Goal: Task Accomplishment & Management: Complete application form

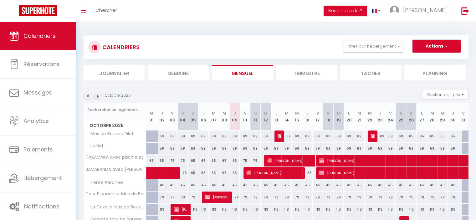
click at [439, 41] on button "Actions" at bounding box center [437, 46] width 48 height 13
click at [426, 59] on link "Nouvelle réservation" at bounding box center [430, 60] width 55 height 9
select select
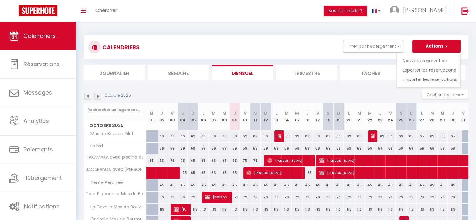
select select
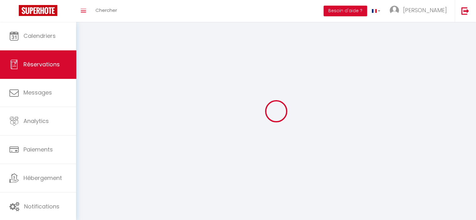
select select
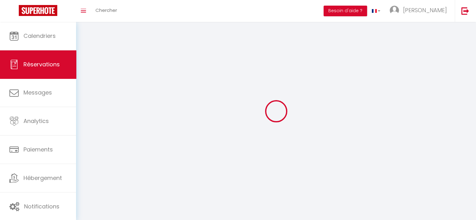
select select
checkbox input "false"
select select
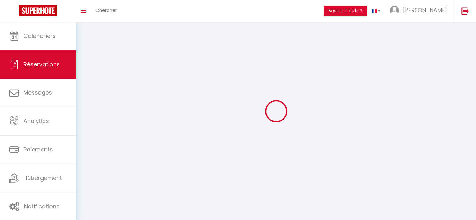
select select
checkbox input "false"
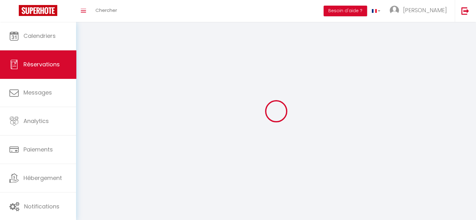
select select
checkbox input "false"
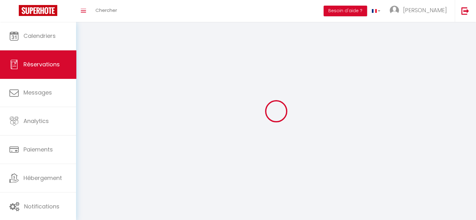
select select
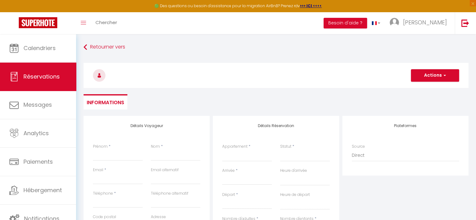
click at [119, 149] on div "Prénom *" at bounding box center [118, 152] width 50 height 17
click at [111, 155] on input "Prénom" at bounding box center [118, 155] width 50 height 11
type input "J"
select select
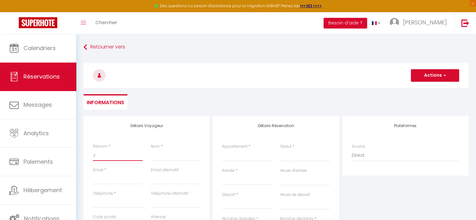
select select
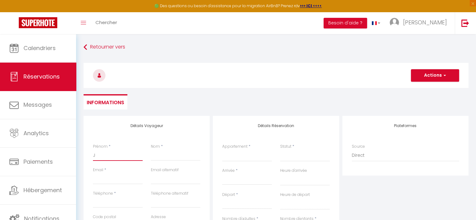
checkbox input "false"
type input "Ju"
select select
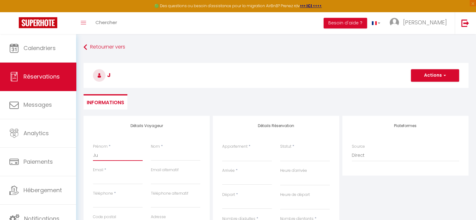
select select
checkbox input "false"
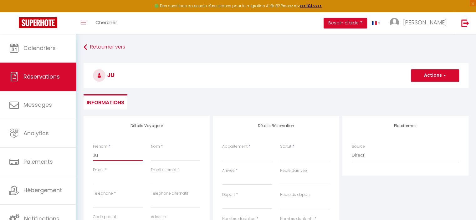
type input "[DATE]"
select select
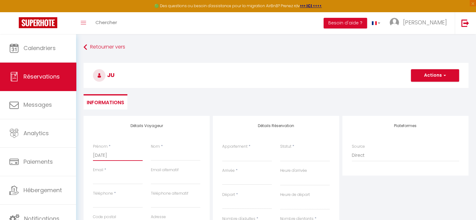
select select
checkbox input "false"
type input "Juli"
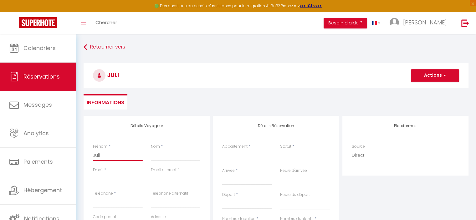
select select
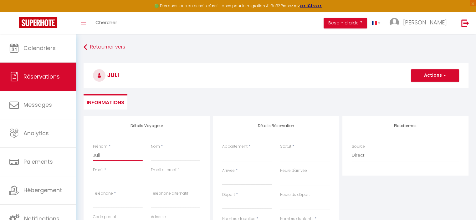
select select
checkbox input "false"
type input "[PERSON_NAME]"
select select
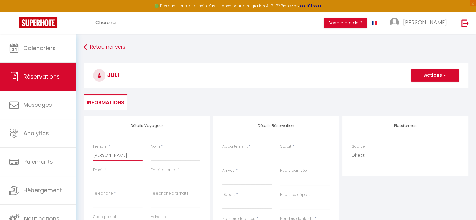
select select
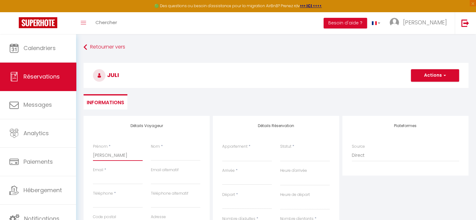
select select
checkbox input "false"
type input "[PERSON_NAME]"
click at [169, 157] on input "Nom" at bounding box center [176, 155] width 50 height 11
type input "J"
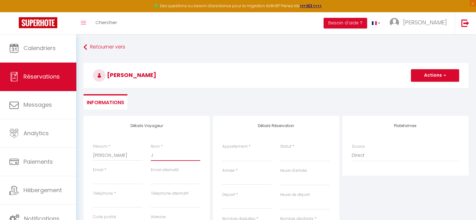
select select
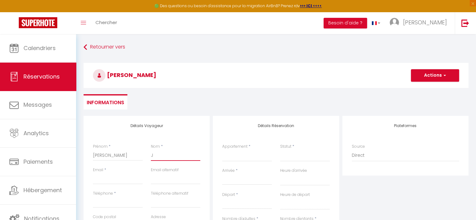
select select
checkbox input "false"
type input "[PERSON_NAME]"
select select
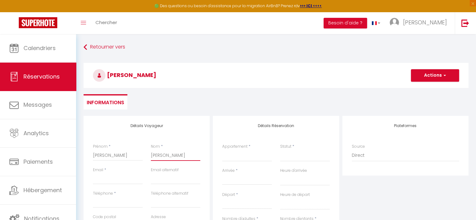
select select
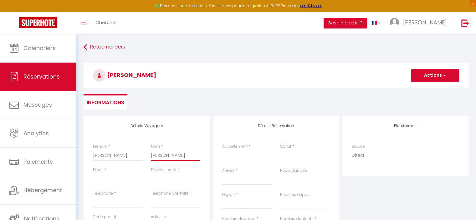
select select
checkbox input "false"
type input "JAS"
select select
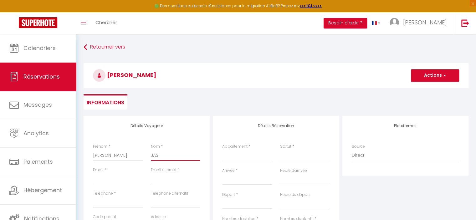
select select
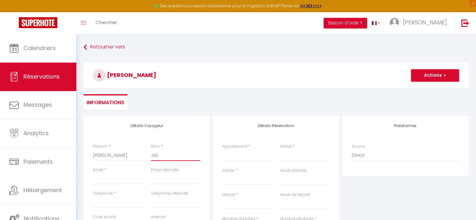
checkbox input "false"
type input "JASS"
select select
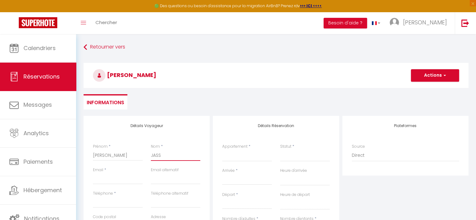
select select
checkbox input "false"
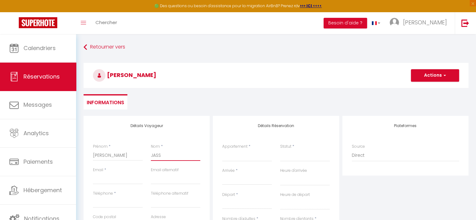
type input "JASSI"
select select
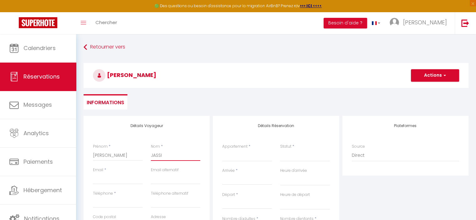
select select
checkbox input "false"
type input "JASSIN"
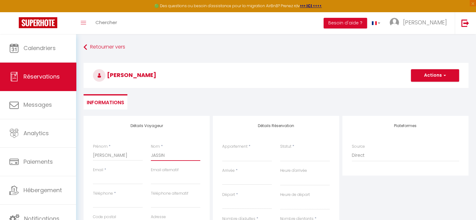
select select
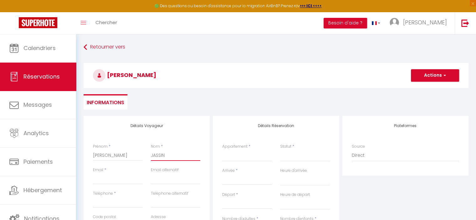
select select
checkbox input "false"
type input "JASSIN"
click at [124, 181] on input "Email client" at bounding box center [118, 178] width 50 height 11
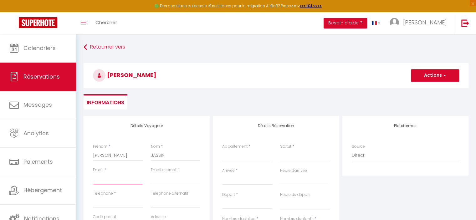
type input "[EMAIL_ADDRESS][DOMAIN_NAME]"
type input "0692957619"
type input "97421"
type input "4E allée des marjolaines"
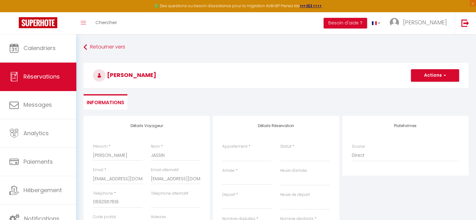
type input "LA RIVIERE [GEOGRAPHIC_DATA]"
select select
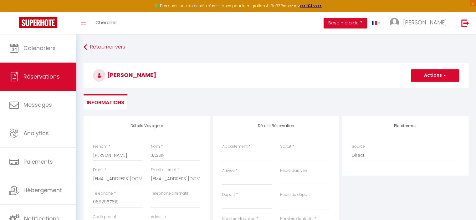
select select
checkbox input "false"
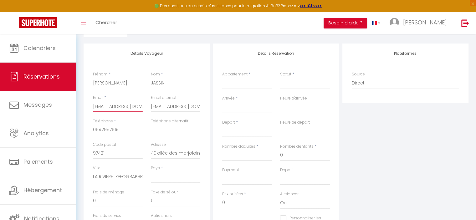
scroll to position [73, 0]
click at [166, 177] on select "[GEOGRAPHIC_DATA] [GEOGRAPHIC_DATA] [GEOGRAPHIC_DATA] [GEOGRAPHIC_DATA] [GEOGRA…" at bounding box center [176, 177] width 50 height 12
select select "FR"
click at [151, 171] on select "[GEOGRAPHIC_DATA] [GEOGRAPHIC_DATA] [GEOGRAPHIC_DATA] [GEOGRAPHIC_DATA] [GEOGRA…" at bounding box center [176, 177] width 50 height 12
select select
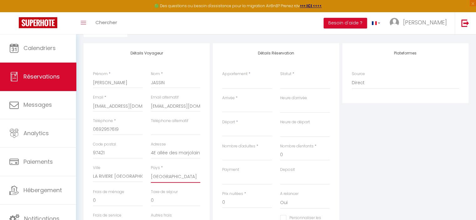
select select
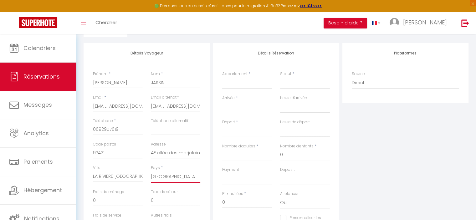
checkbox input "false"
click at [251, 84] on select "Mas de Bouzou Piloti Le Nid TAKAMAKA avec piscine et proche des plages [GEOGRAP…" at bounding box center [247, 83] width 50 height 12
select select "40240"
click at [222, 77] on select "Mas de Bouzou Piloti Le Nid TAKAMAKA avec piscine et proche des plages [GEOGRAP…" at bounding box center [247, 83] width 50 height 12
select select
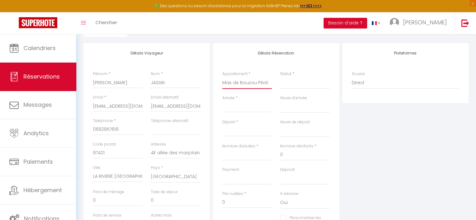
select select
checkbox input "false"
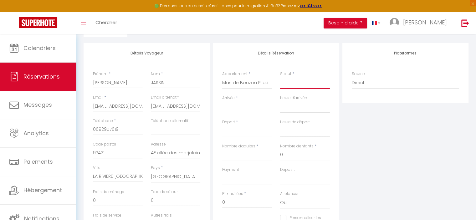
click at [289, 86] on select "Confirmé Non Confirmé [PERSON_NAME] par le voyageur No Show Request" at bounding box center [305, 83] width 50 height 12
select select
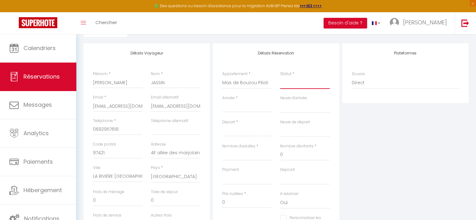
select select
checkbox input "false"
select select "1"
click at [280, 77] on select "Confirmé Non Confirmé [PERSON_NAME] par le voyageur No Show Request" at bounding box center [305, 83] width 50 height 12
select select
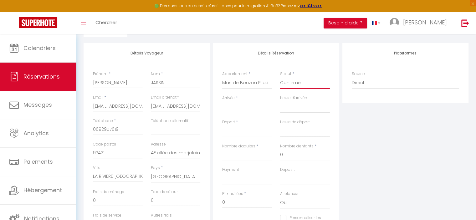
select select
checkbox input "false"
click at [247, 111] on div "< [DATE] > Dim Lun Mar Mer Jeu Ven Sam 1 2 3 4 5 6 7 8 9 10 11 12 13 14 15 16 1…" at bounding box center [247, 106] width 50 height 11
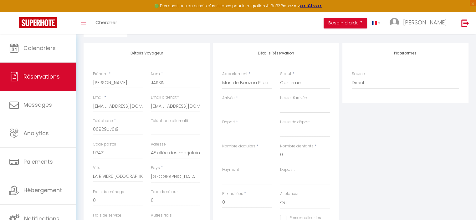
click at [244, 109] on input "Arrivée" at bounding box center [247, 107] width 50 height 8
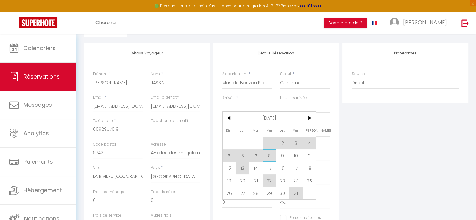
click at [272, 156] on span "8" at bounding box center [269, 155] width 13 height 13
type input "Mer 08 Octobre 2025"
select select
type input "Jeu 09 Octobre 2025"
select select
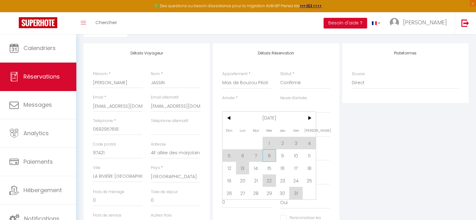
select select
checkbox input "false"
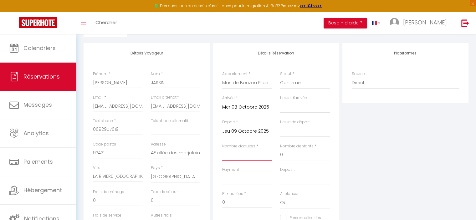
click at [251, 157] on input "Nombre d'adultes" at bounding box center [247, 154] width 50 height 11
type input "2"
select select
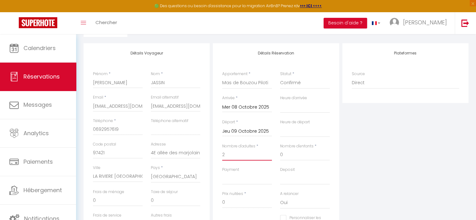
select select
checkbox input "false"
select select
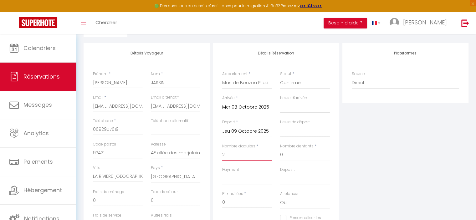
select select
type input "69"
checkbox input "false"
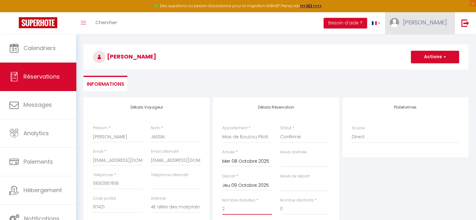
scroll to position [0, 0]
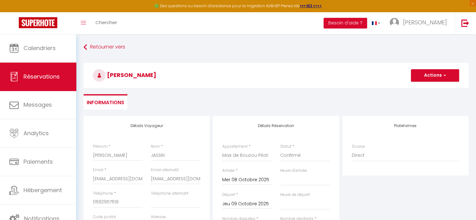
type input "2"
click at [430, 75] on button "Actions" at bounding box center [435, 75] width 48 height 13
click at [429, 89] on link "Enregistrer" at bounding box center [428, 89] width 49 height 8
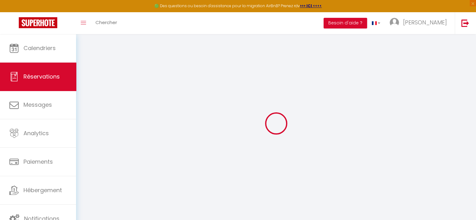
select select "not_cancelled"
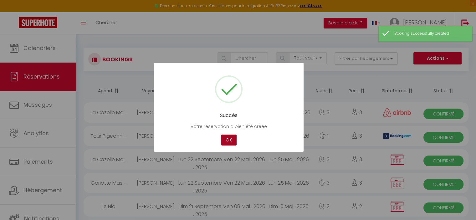
click at [229, 140] on button "OK" at bounding box center [229, 140] width 16 height 11
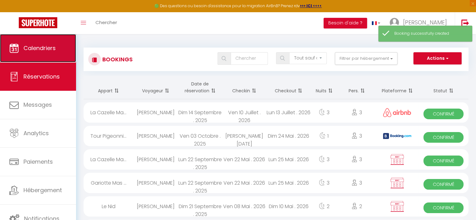
click at [35, 43] on link "Calendriers" at bounding box center [38, 48] width 76 height 28
